Goal: Task Accomplishment & Management: Use online tool/utility

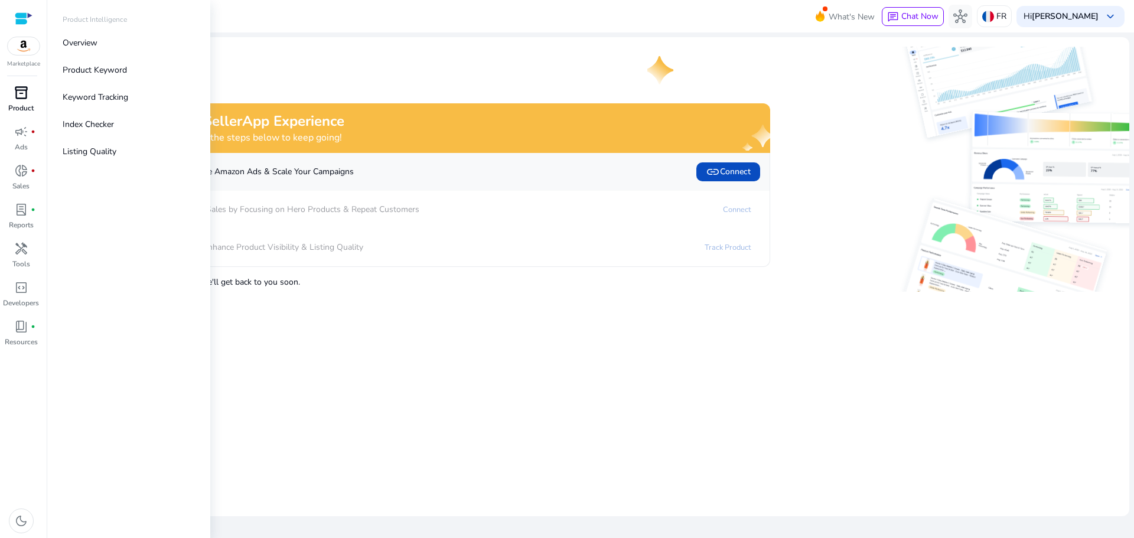
click at [28, 100] on span "inventory_2" at bounding box center [21, 93] width 14 height 14
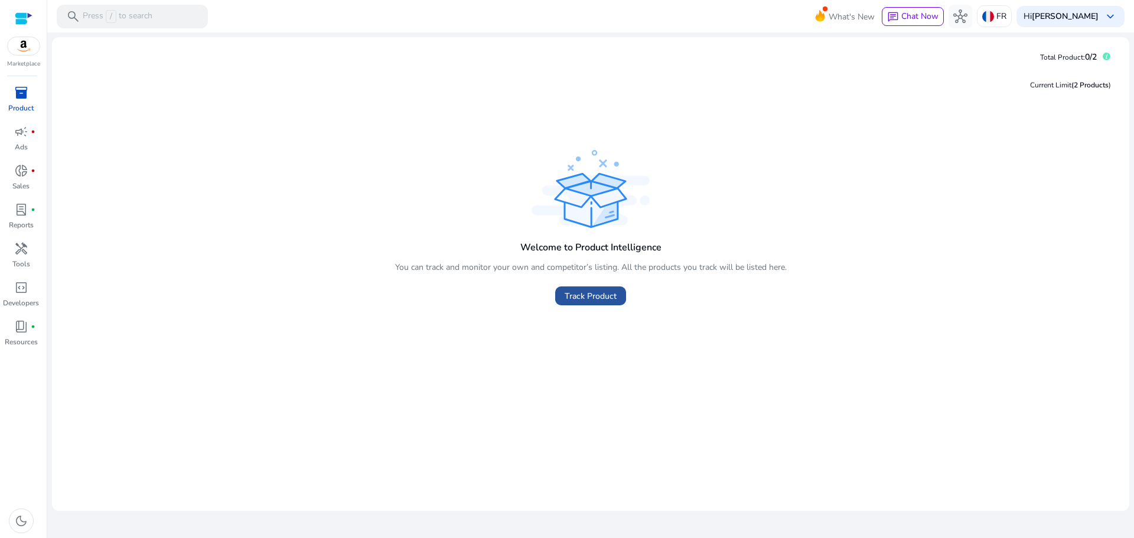
click at [612, 288] on span at bounding box center [590, 296] width 71 height 28
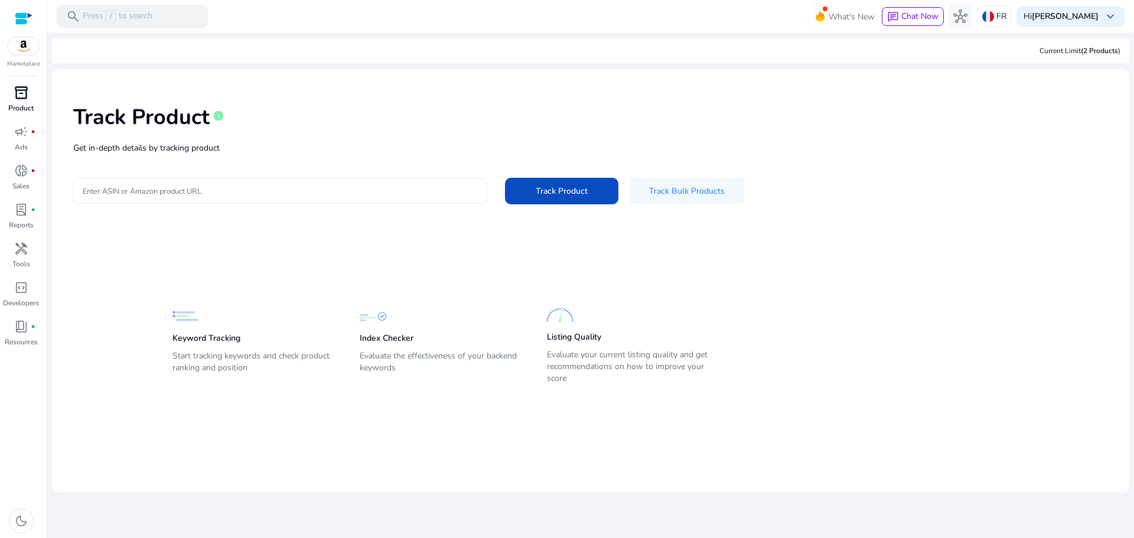
click at [385, 191] on input "Enter ASIN or Amazon product URL" at bounding box center [280, 190] width 395 height 13
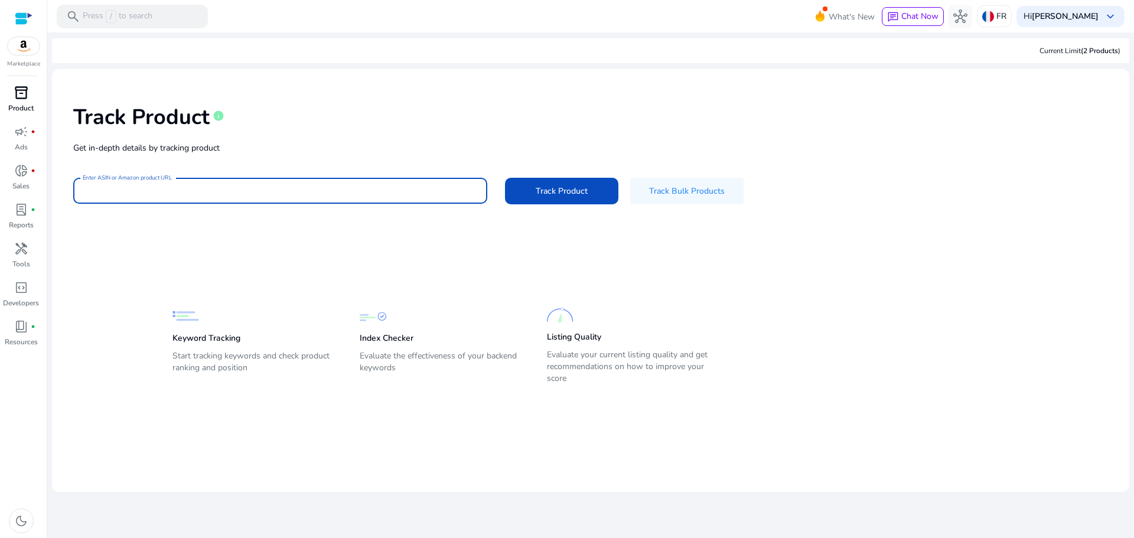
paste input "**********"
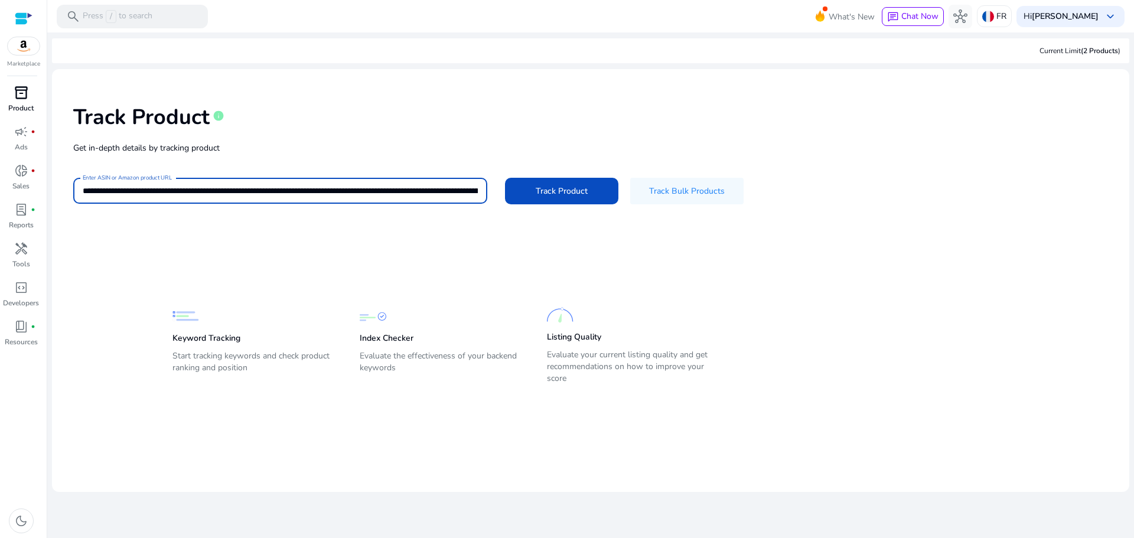
scroll to position [0, 2589]
type input "**********"
click at [550, 194] on span "Track Product" at bounding box center [562, 191] width 52 height 12
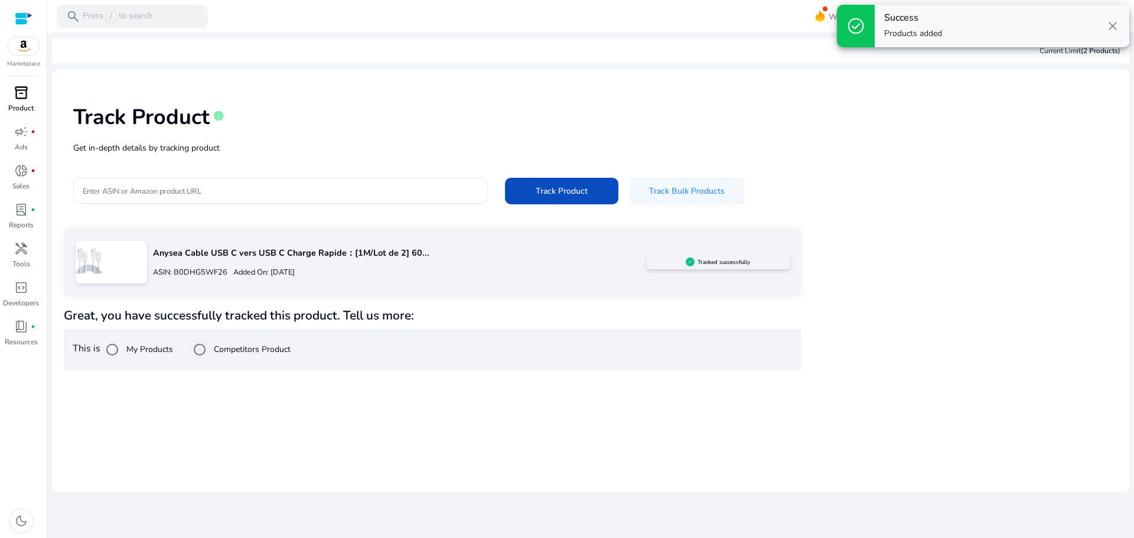
click at [220, 349] on label "Competitors Product" at bounding box center [251, 349] width 79 height 12
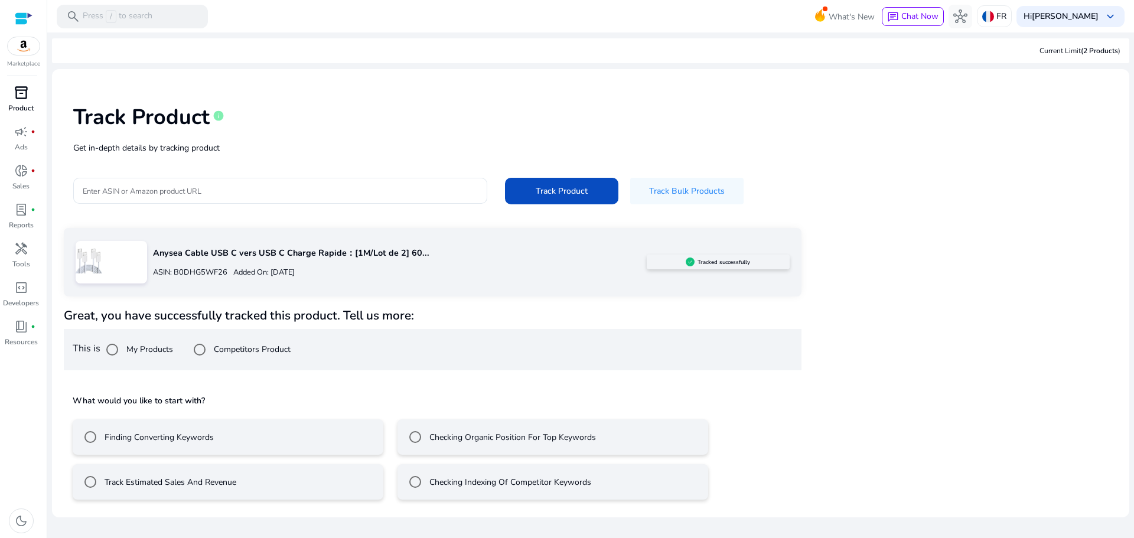
click at [311, 466] on mat-radio-button "Track Estimated Sales And Revenue" at bounding box center [228, 481] width 311 height 35
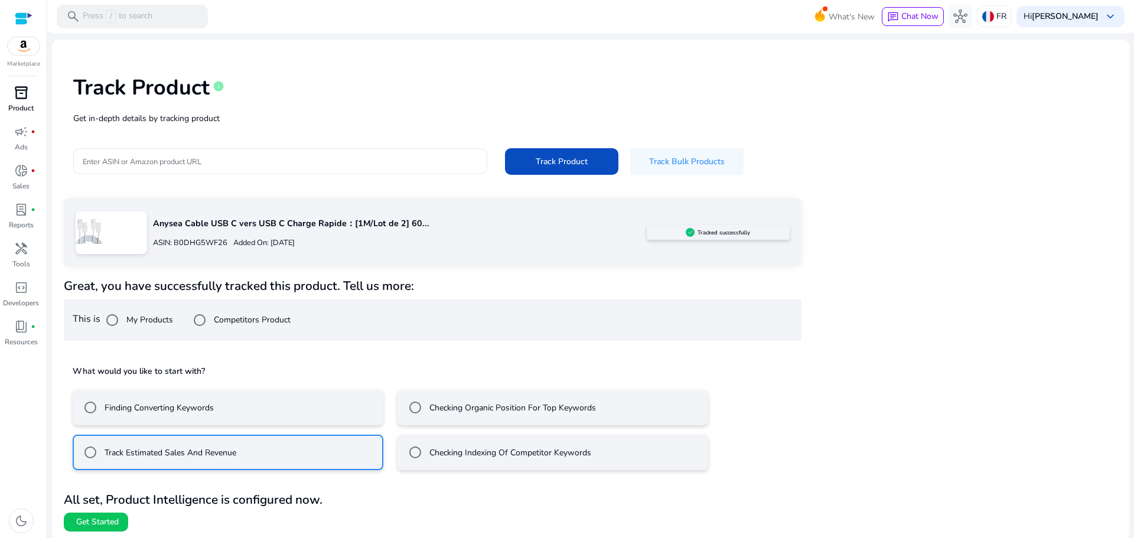
scroll to position [32, 0]
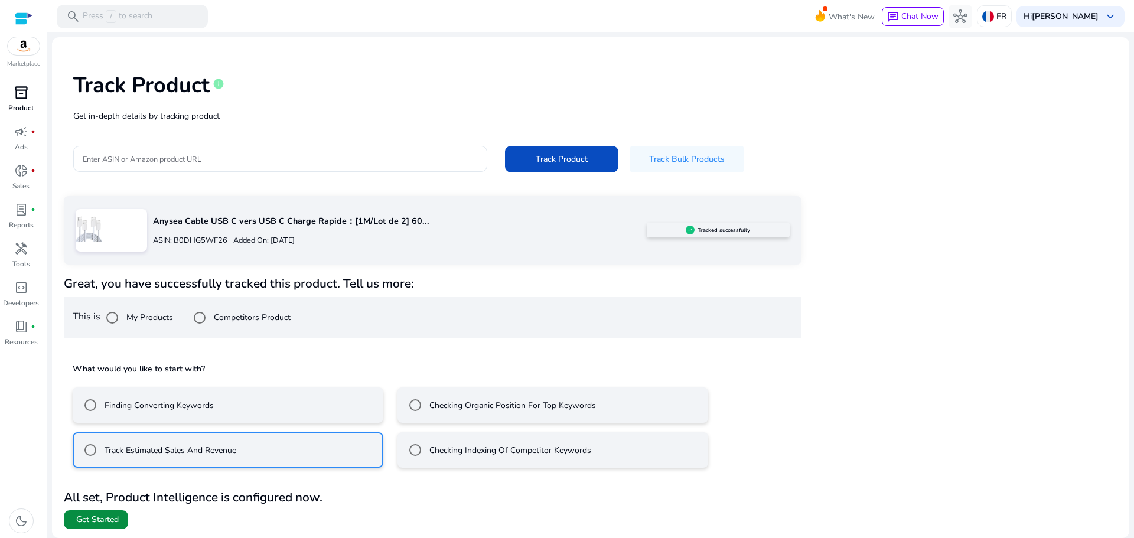
click at [106, 521] on span "Get Started" at bounding box center [97, 520] width 43 height 12
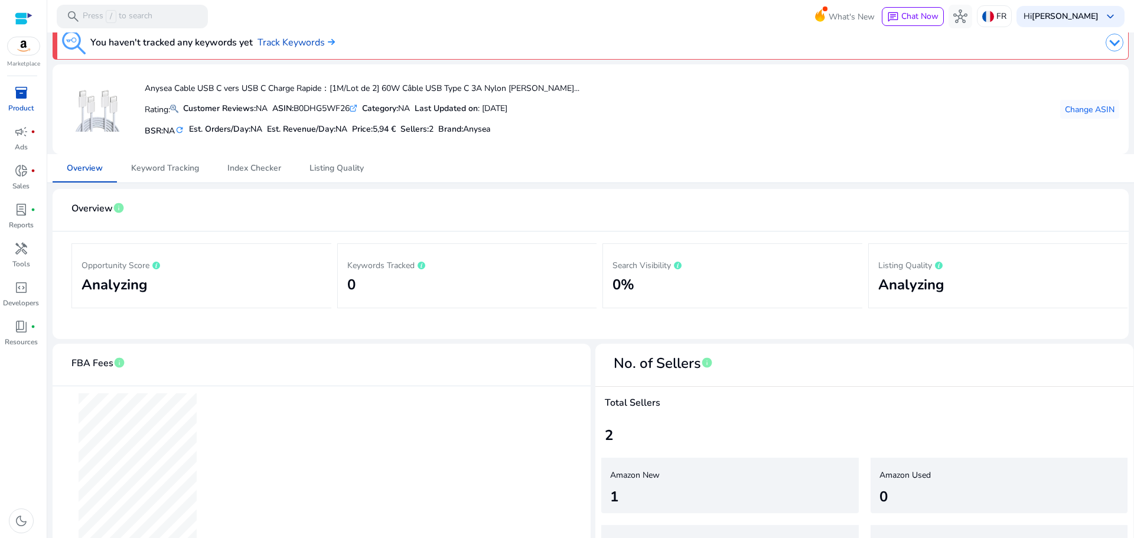
scroll to position [66, 0]
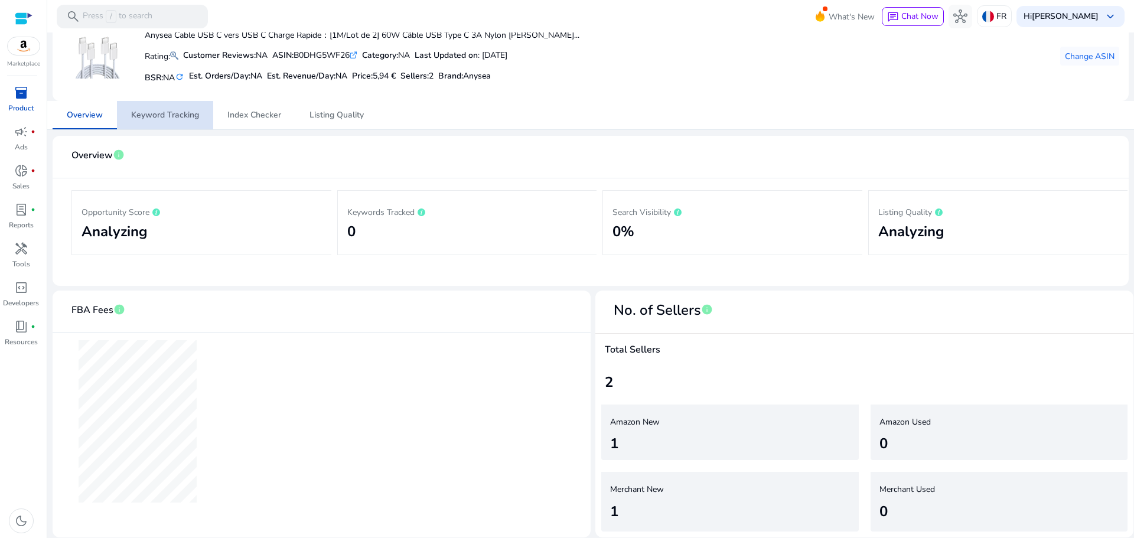
click at [184, 108] on span "Keyword Tracking" at bounding box center [165, 115] width 68 height 28
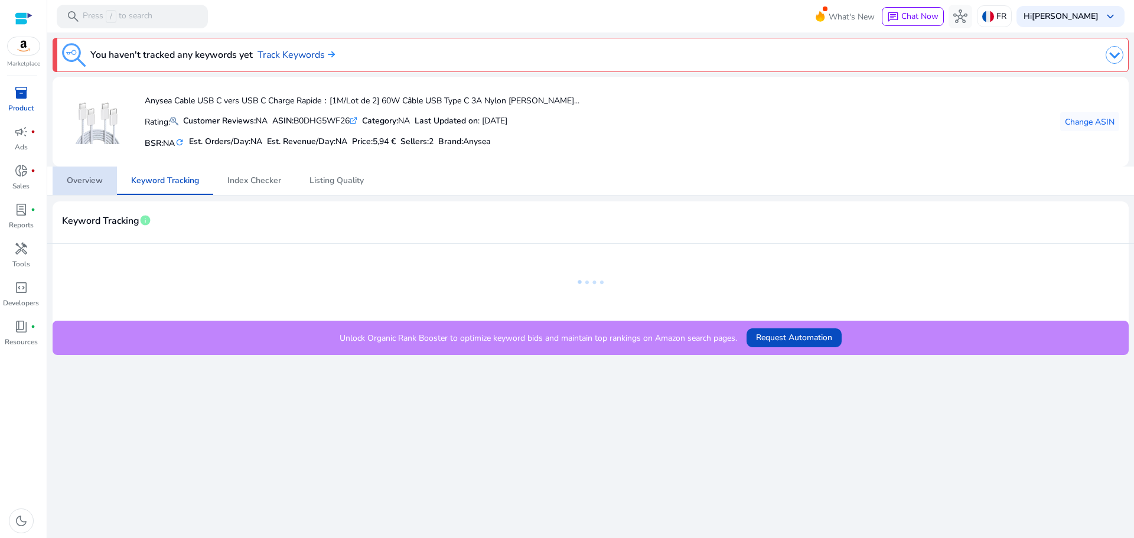
click at [93, 184] on span "Overview" at bounding box center [85, 181] width 36 height 8
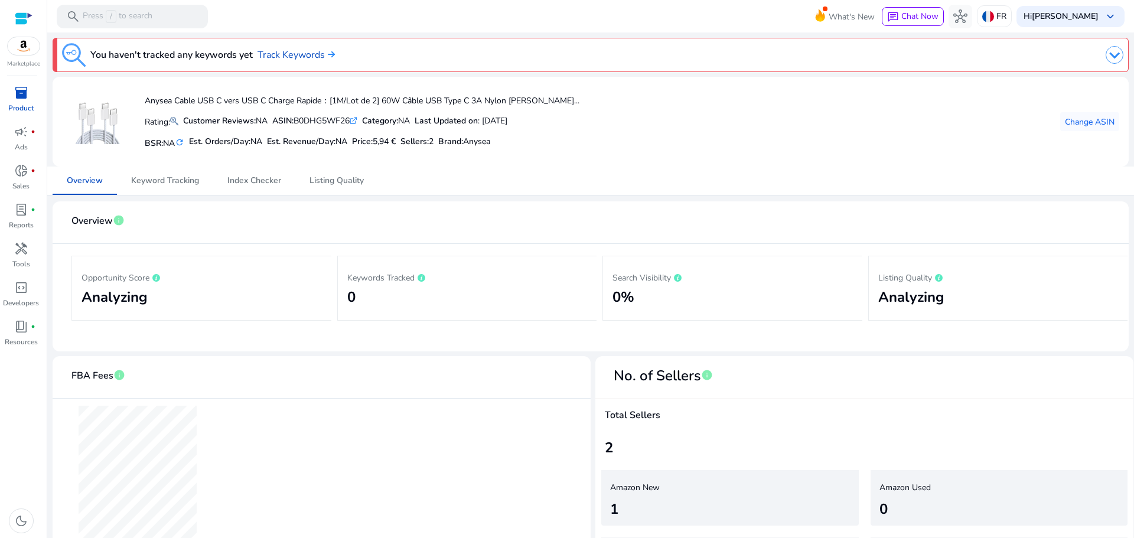
click at [24, 92] on span "inventory_2" at bounding box center [21, 93] width 14 height 14
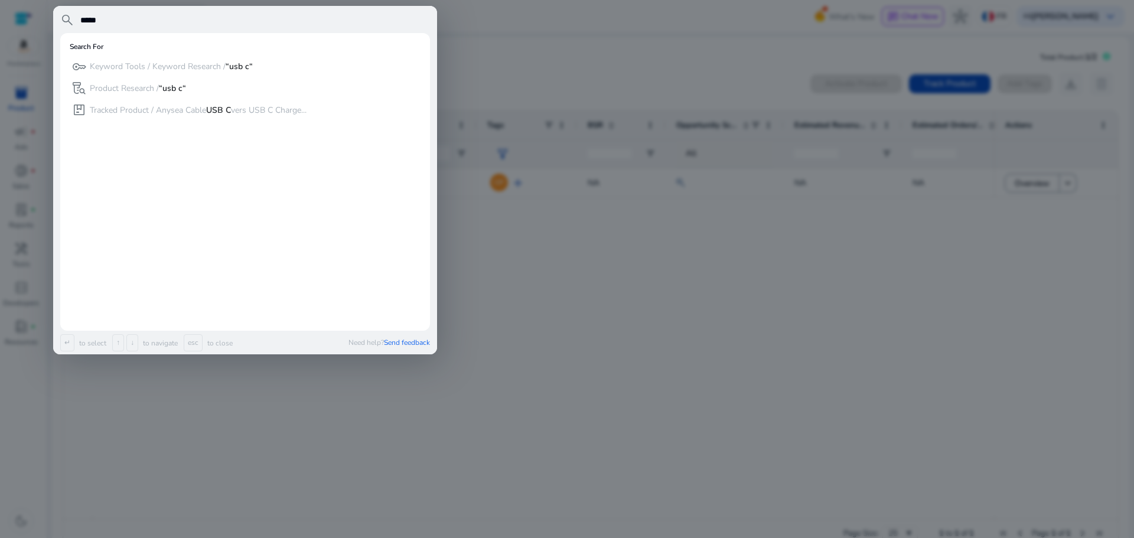
type input "*****"
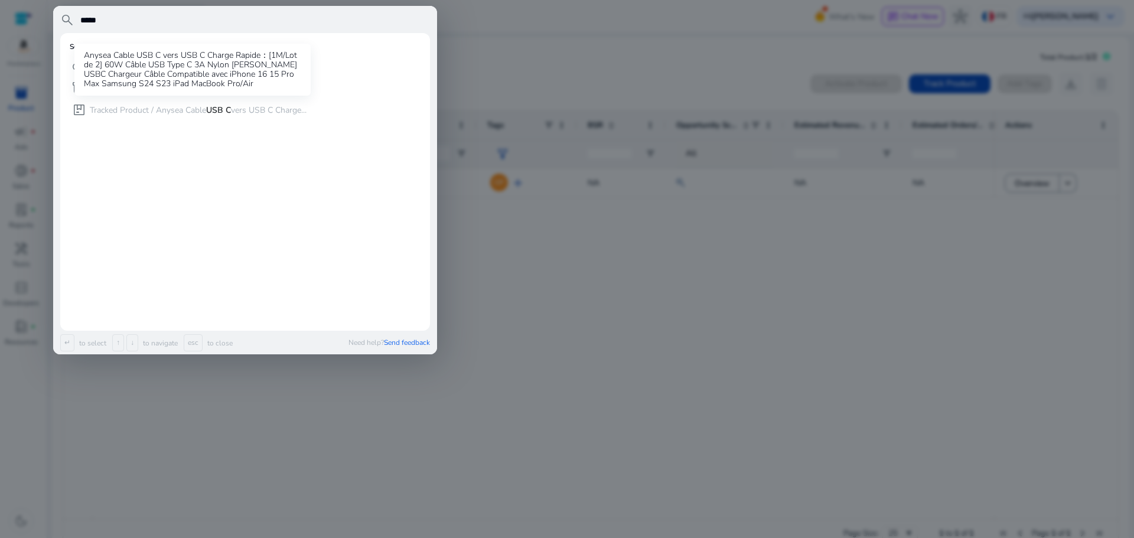
click at [74, 86] on div "Anysea Cable USB C vers USB C Charge Rapide：[1M/Lot de 2] 60W Câble USB Type C …" at bounding box center [192, 70] width 236 height 52
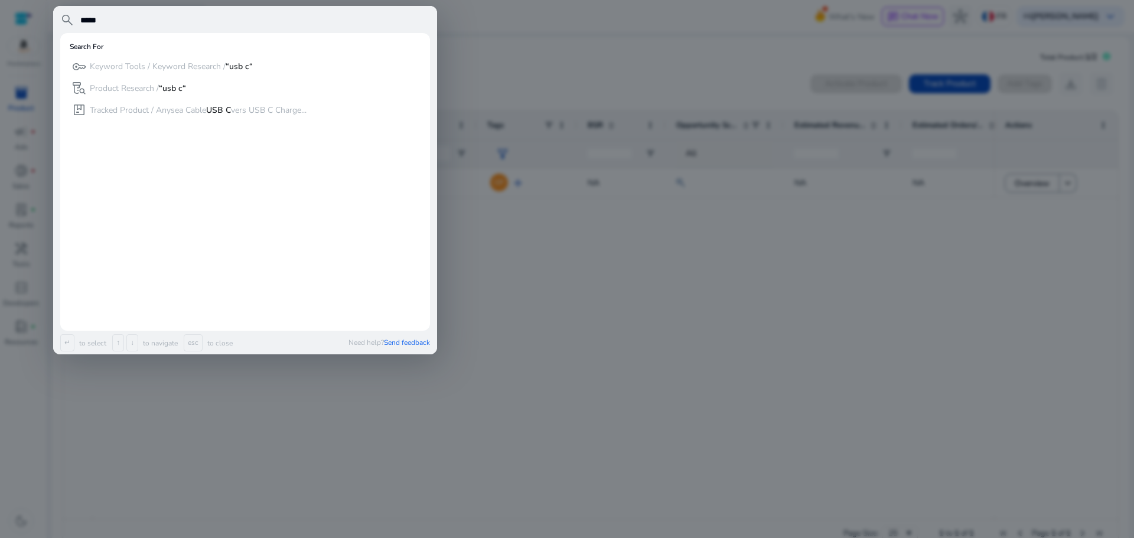
click at [69, 86] on mat-card "Search For key Keyword Tools / Keyword Research / “usb c“ lab_research Product …" at bounding box center [245, 182] width 370 height 298
click at [78, 84] on span "lab_research" at bounding box center [79, 88] width 14 height 14
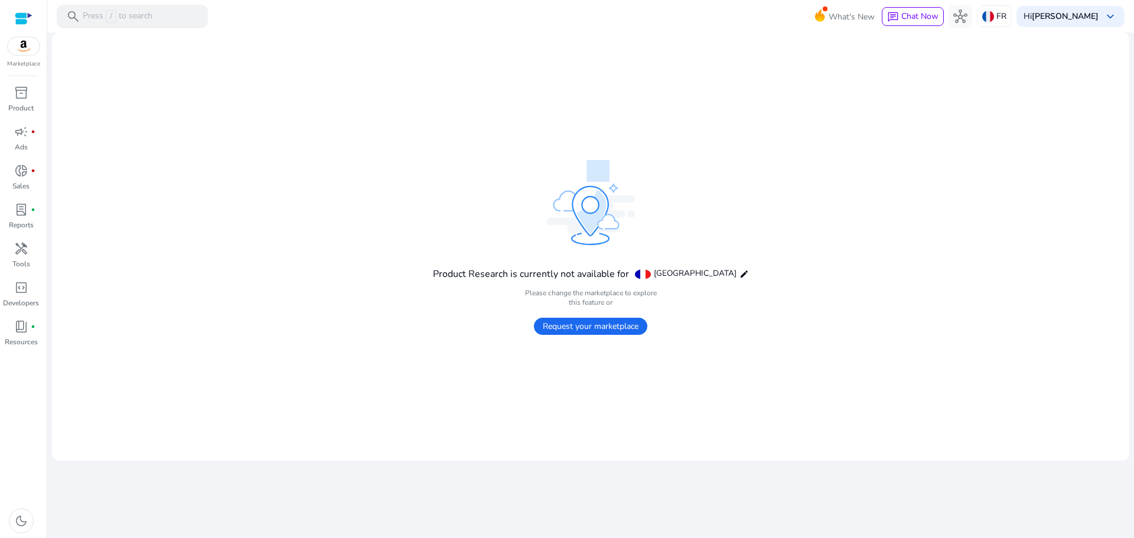
click at [600, 326] on span "Request your marketplace" at bounding box center [590, 326] width 113 height 17
click at [12, 50] on img at bounding box center [24, 46] width 32 height 18
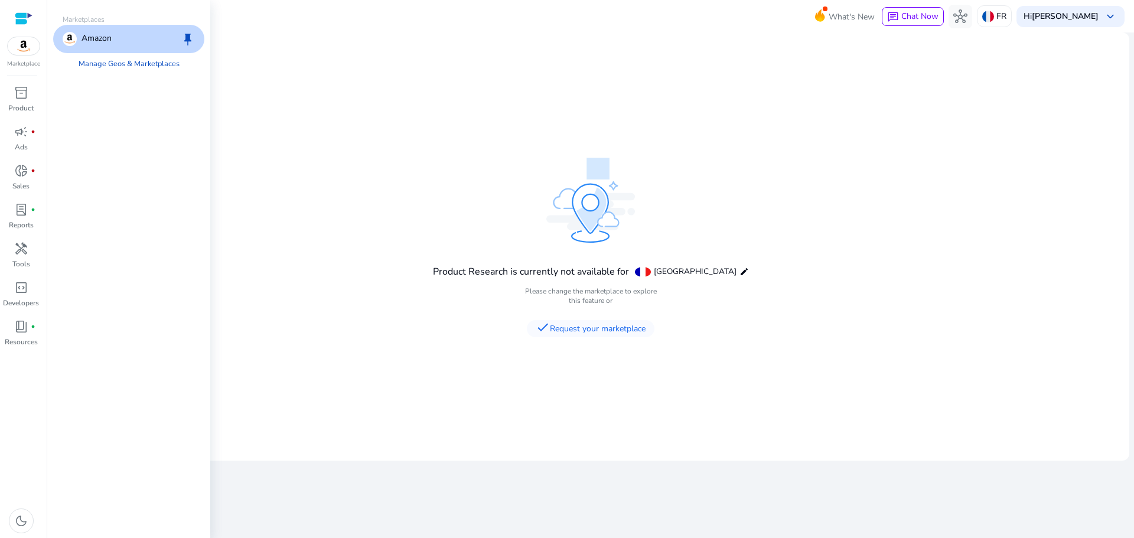
click at [13, 48] on img at bounding box center [24, 46] width 32 height 18
click at [131, 43] on div "Amazon keep" at bounding box center [128, 39] width 151 height 28
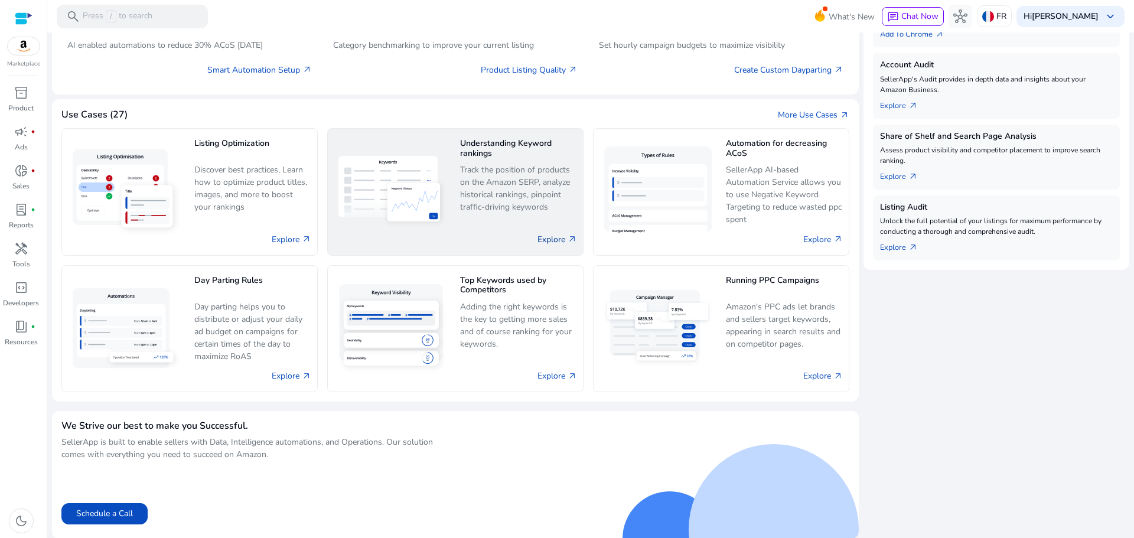
scroll to position [357, 0]
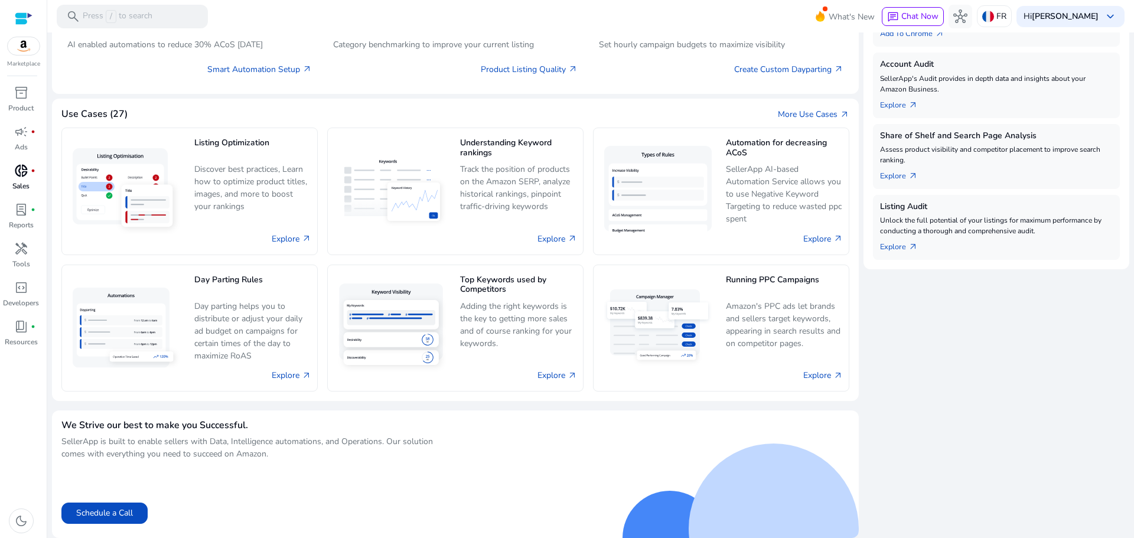
click at [10, 170] on div "donut_small fiber_manual_record" at bounding box center [21, 170] width 33 height 19
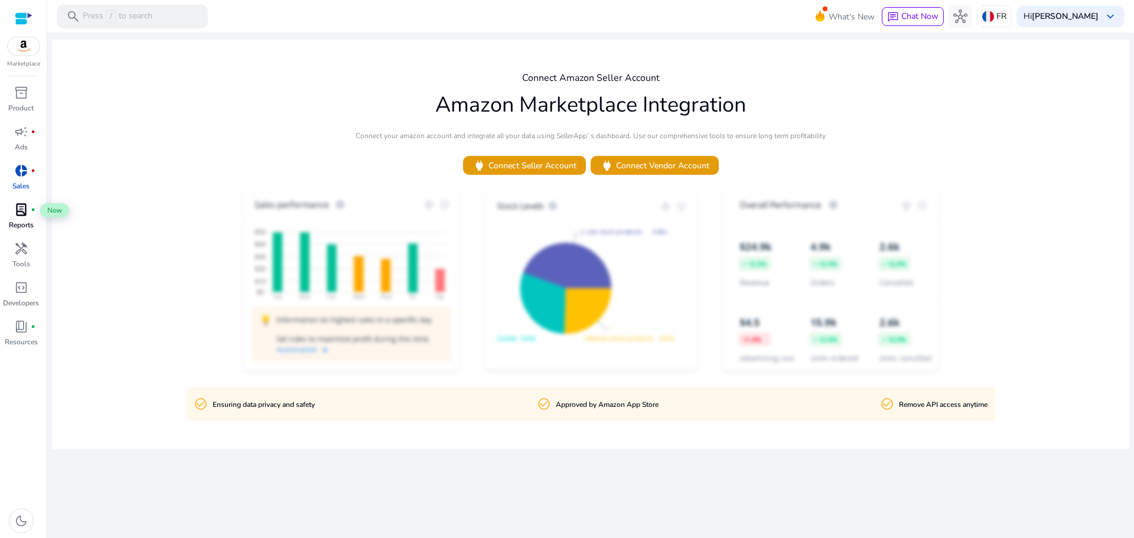
click at [22, 215] on span "lab_profile" at bounding box center [21, 210] width 14 height 14
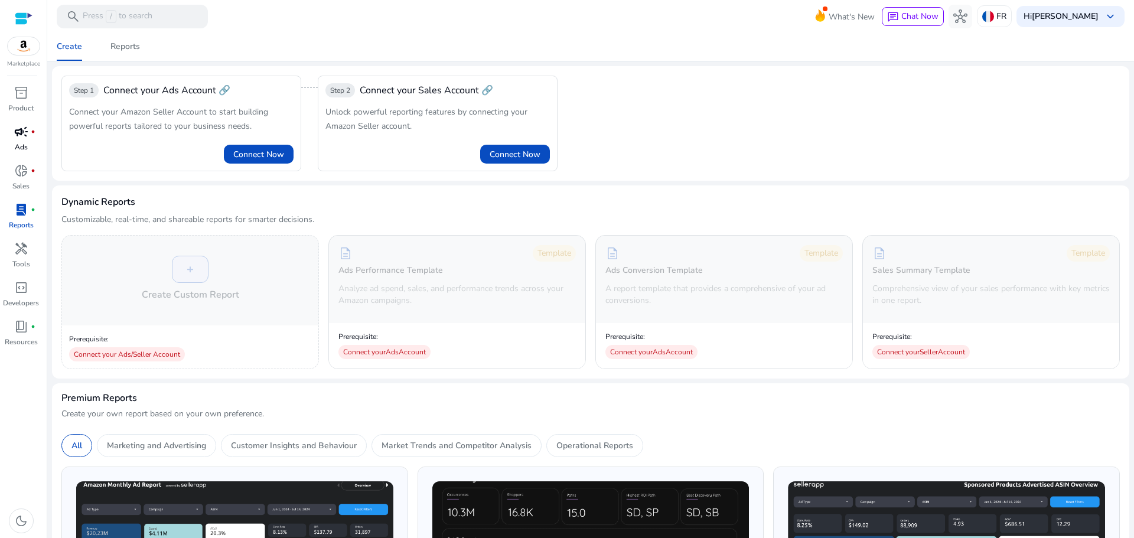
click at [12, 157] on link "campaign fiber_manual_record Ads" at bounding box center [21, 141] width 42 height 39
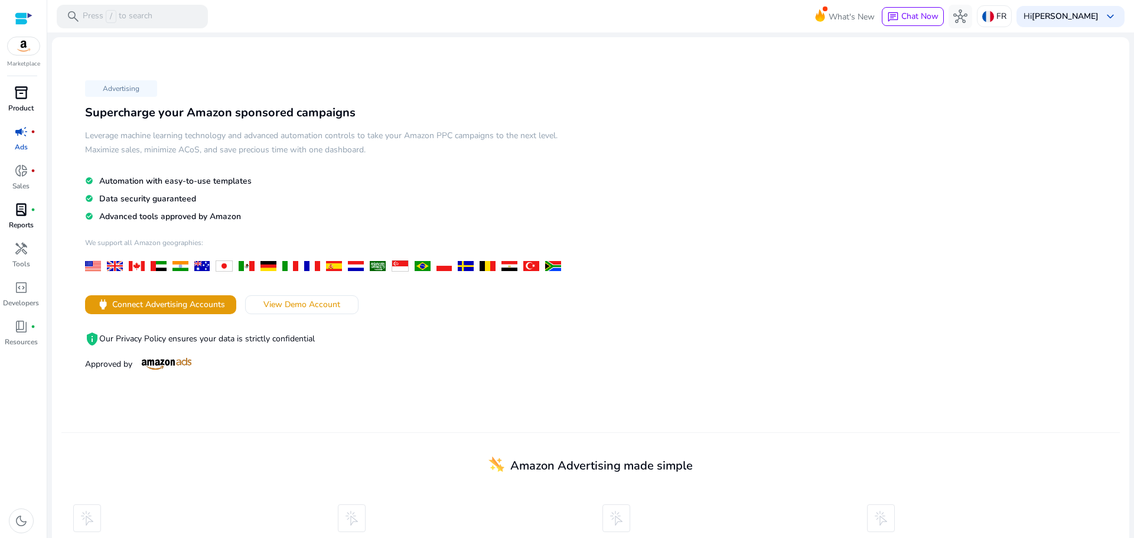
click at [31, 106] on p "Product" at bounding box center [20, 108] width 25 height 11
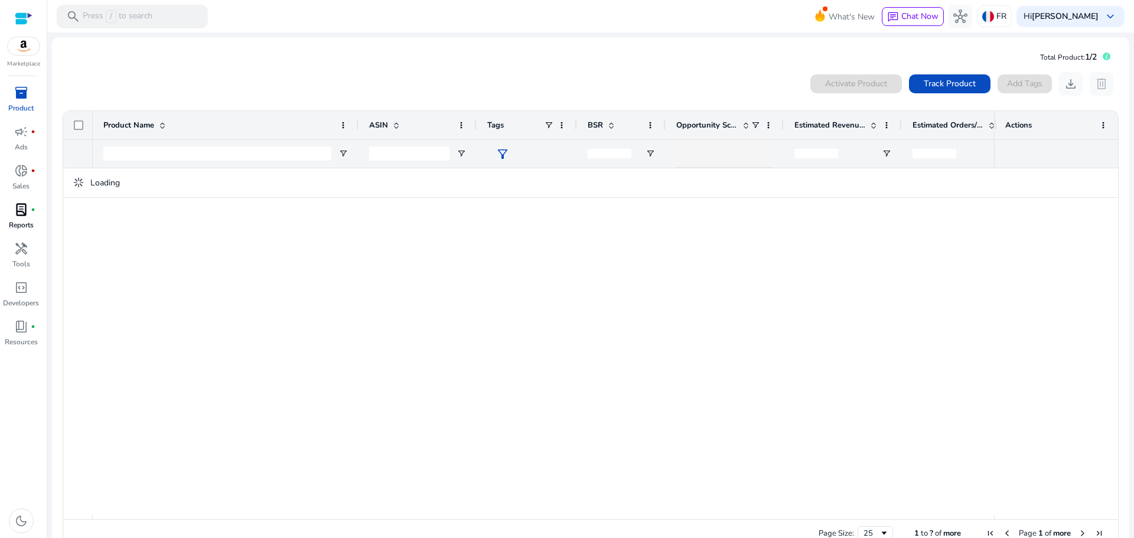
click at [308, 180] on div "Loading" at bounding box center [590, 183] width 1055 height 30
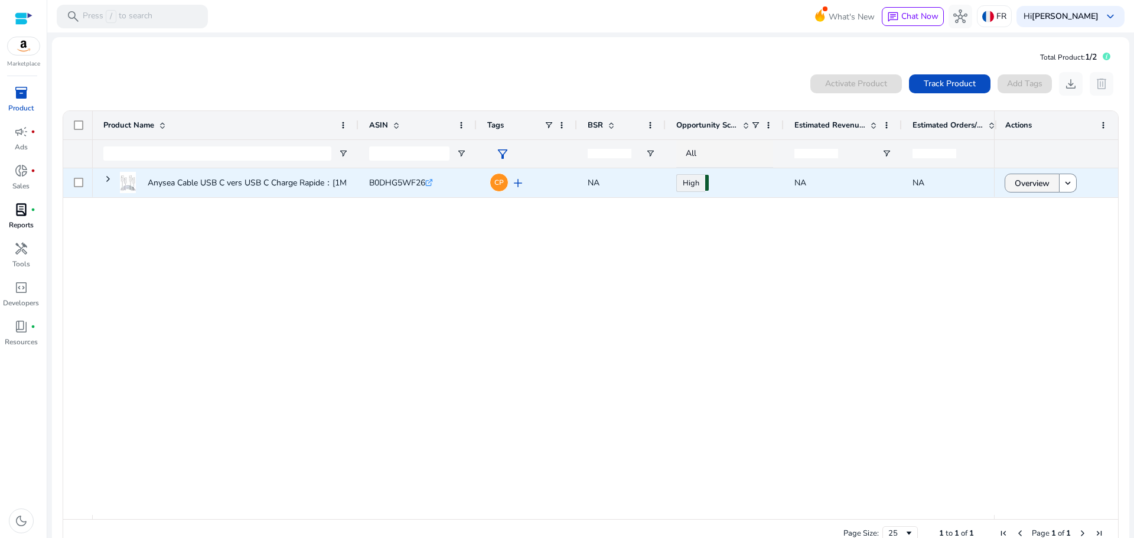
click at [1025, 178] on span "Overview" at bounding box center [1032, 183] width 35 height 24
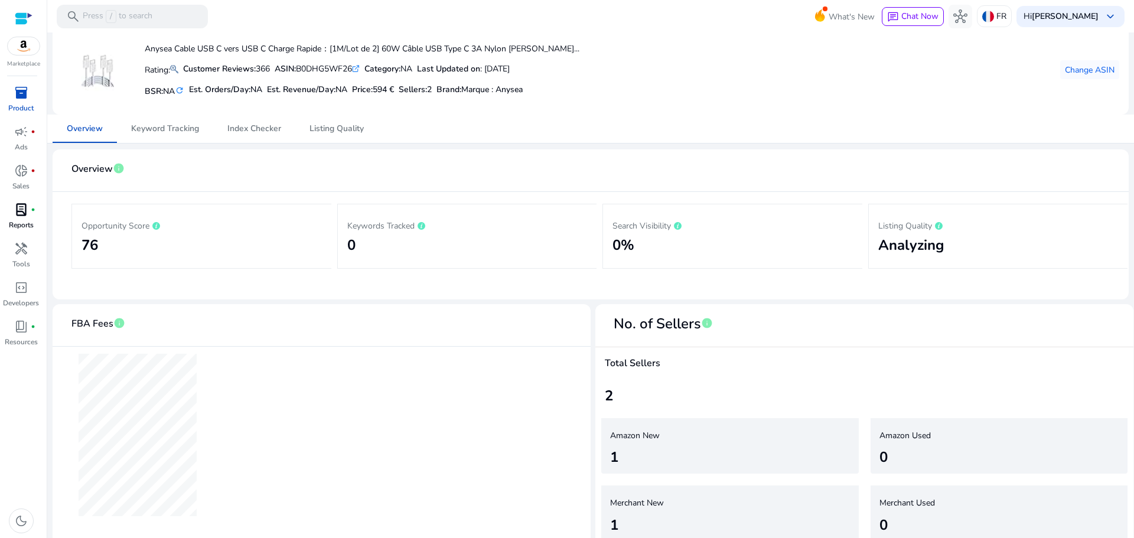
scroll to position [66, 0]
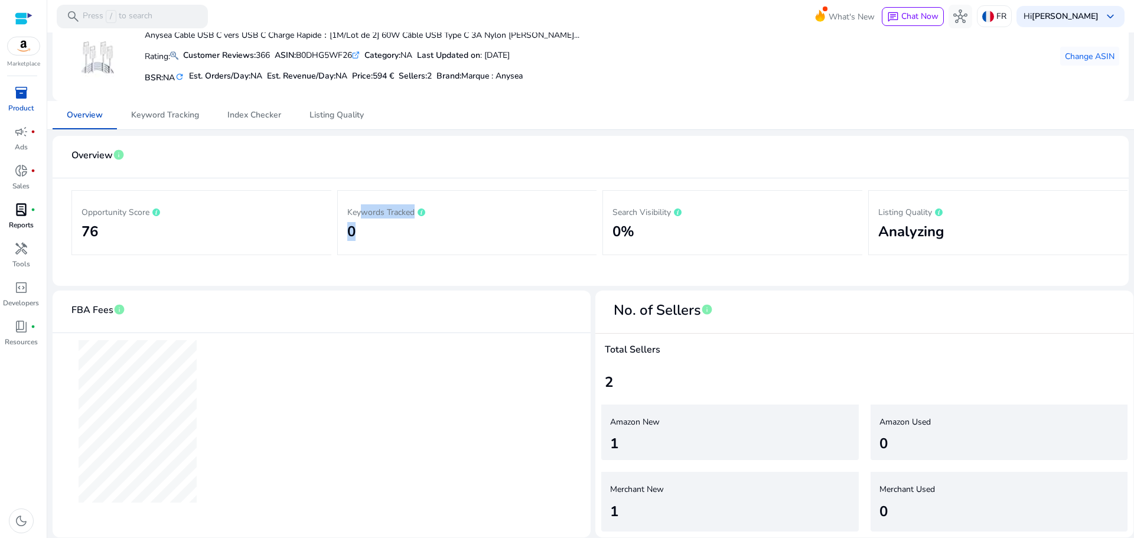
drag, startPoint x: 383, startPoint y: 222, endPoint x: 353, endPoint y: 219, distance: 30.9
click at [353, 219] on div "Keywords Tracked 0" at bounding box center [467, 222] width 240 height 45
click at [903, 261] on div "Opportunity Score 76 Keywords Tracked 0 Search Visibility 0% Listing Quality An…" at bounding box center [590, 222] width 1039 height 89
